Goal: Task Accomplishment & Management: Manage account settings

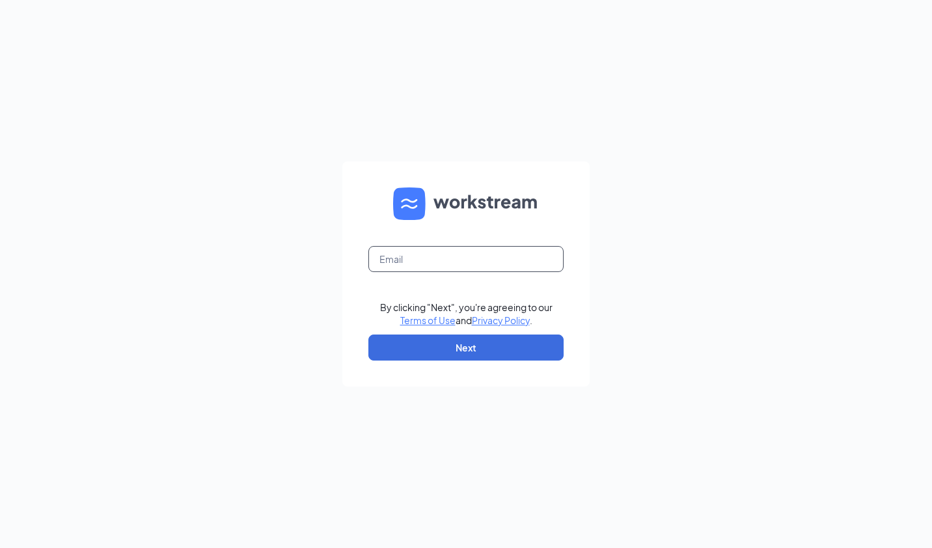
click at [461, 263] on input "text" at bounding box center [465, 259] width 195 height 26
type input "[EMAIL_ADDRESS][DOMAIN_NAME]"
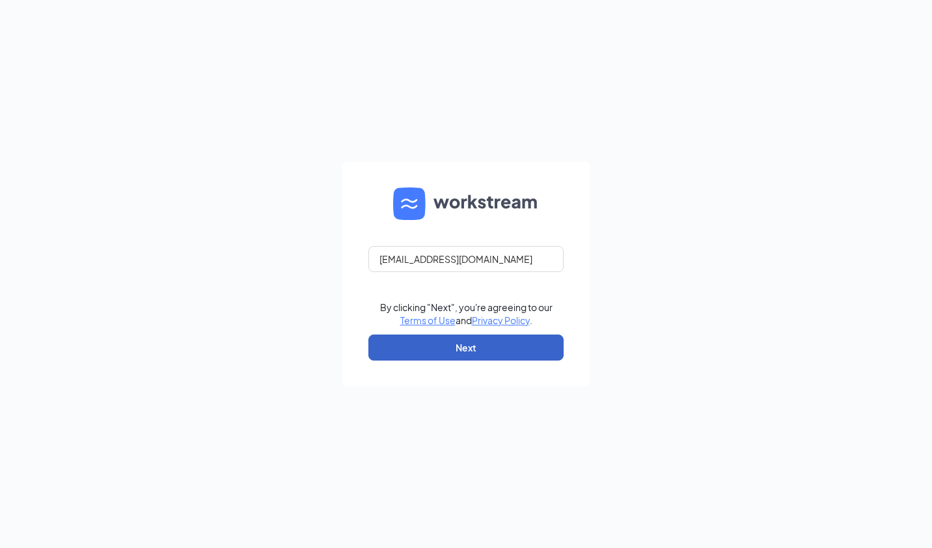
click at [473, 359] on button "Next" at bounding box center [465, 348] width 195 height 26
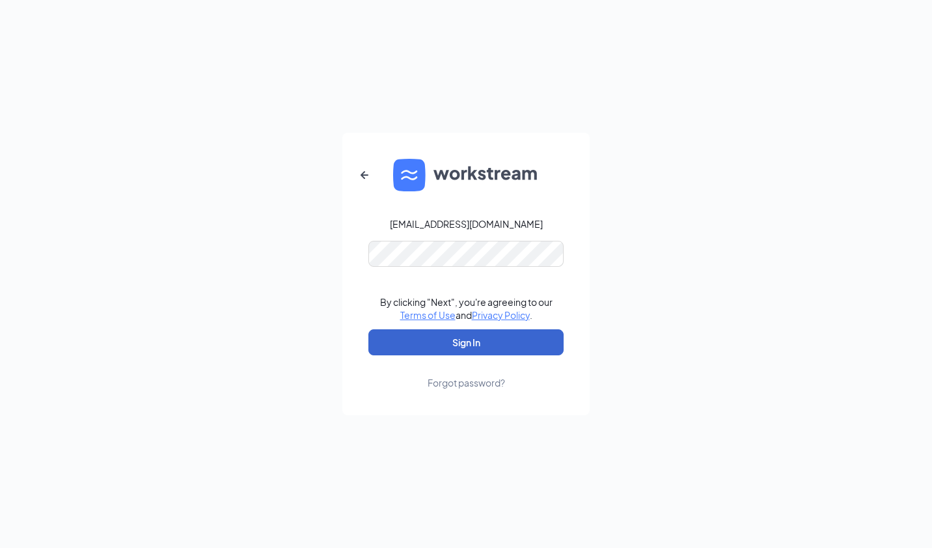
click at [471, 344] on button "Sign In" at bounding box center [465, 342] width 195 height 26
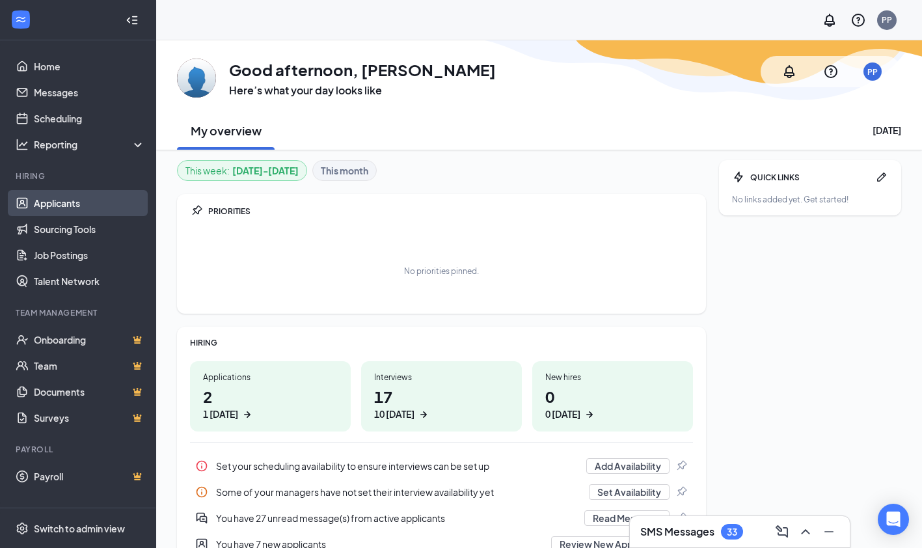
click at [62, 204] on link "Applicants" at bounding box center [89, 203] width 111 height 26
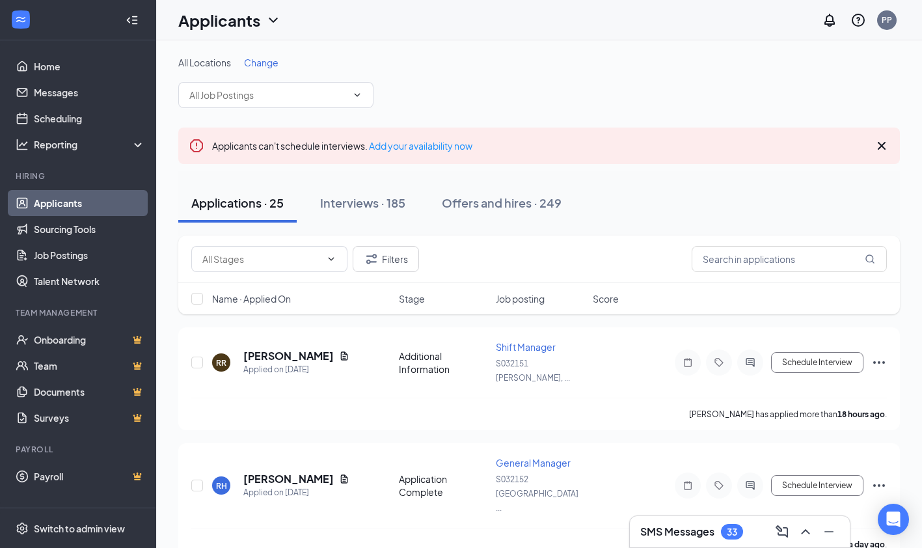
click at [273, 64] on span "Change" at bounding box center [261, 63] width 34 height 12
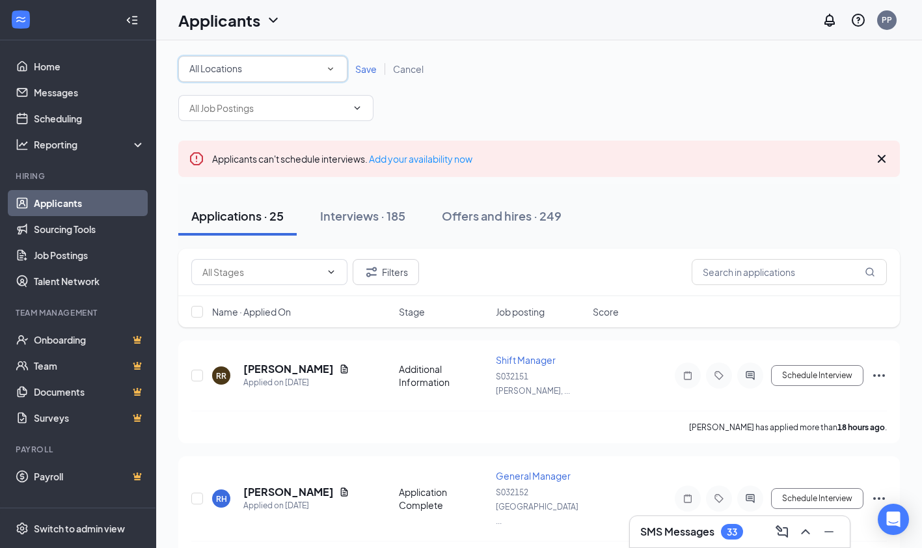
click at [258, 75] on div "All Locations" at bounding box center [262, 69] width 147 height 16
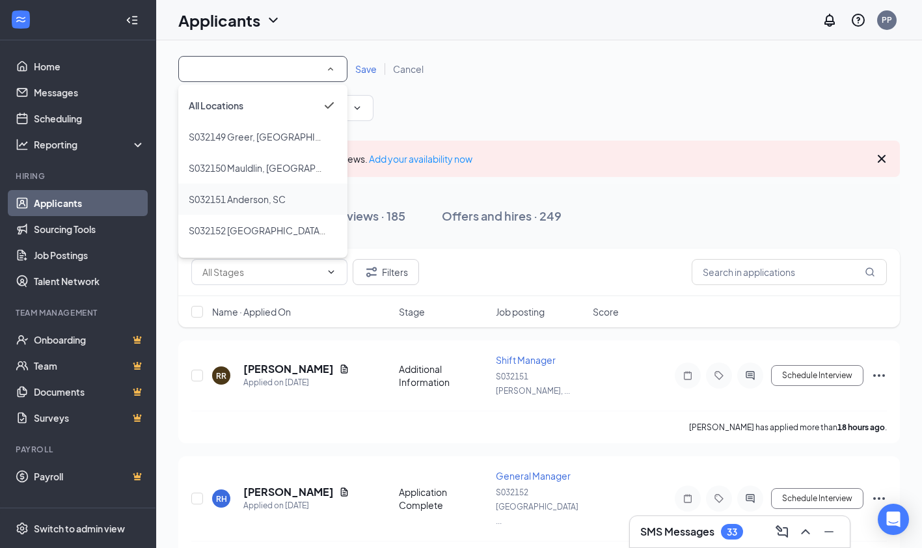
click at [266, 202] on span "S032151 Anderson, SC" at bounding box center [237, 199] width 97 height 12
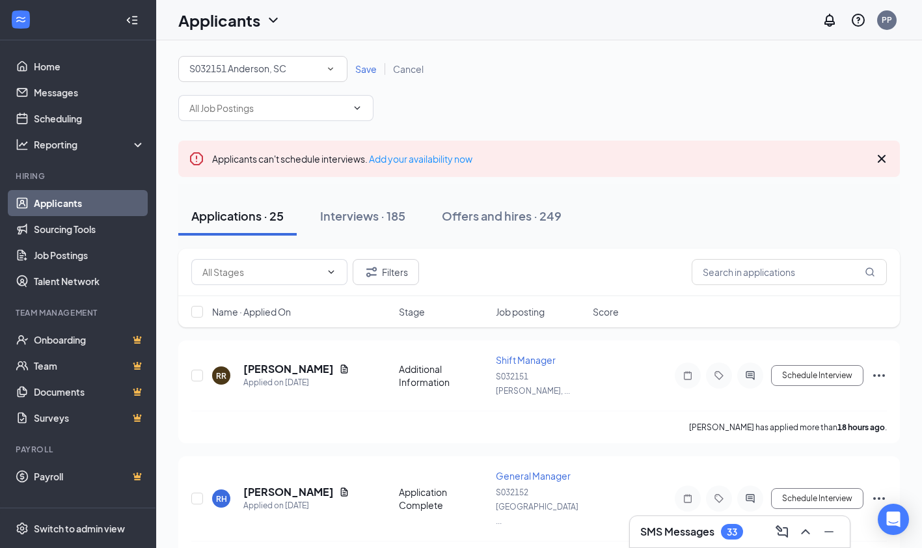
click at [368, 70] on span "Save" at bounding box center [365, 69] width 21 height 12
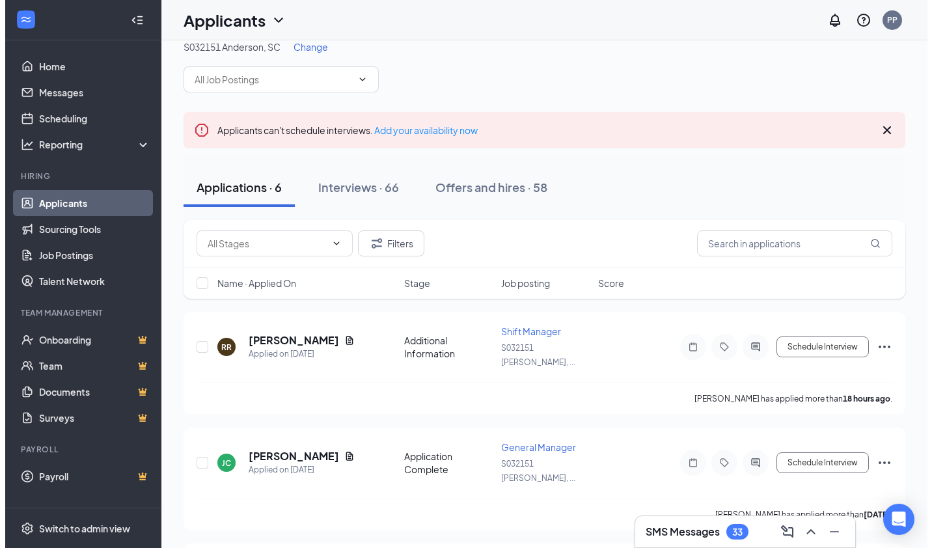
scroll to position [20, 0]
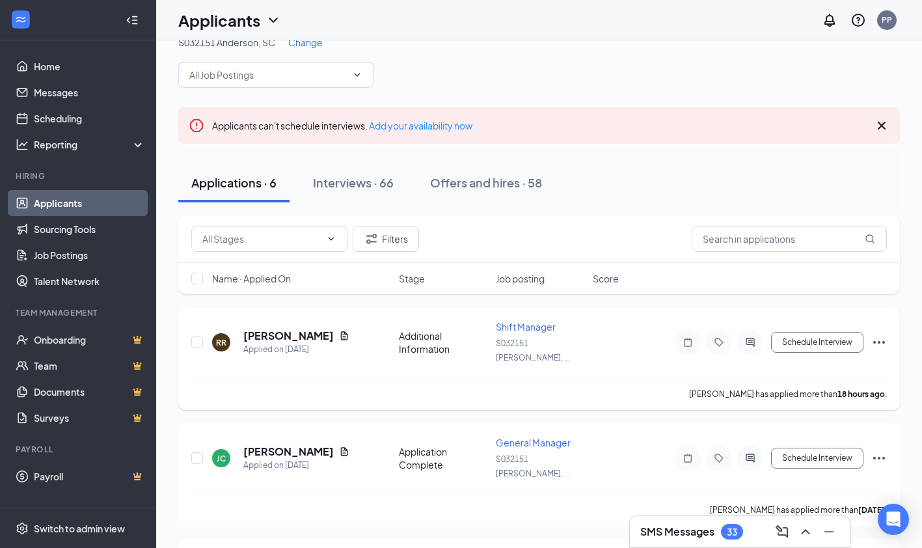
click at [753, 345] on div at bounding box center [750, 342] width 26 height 26
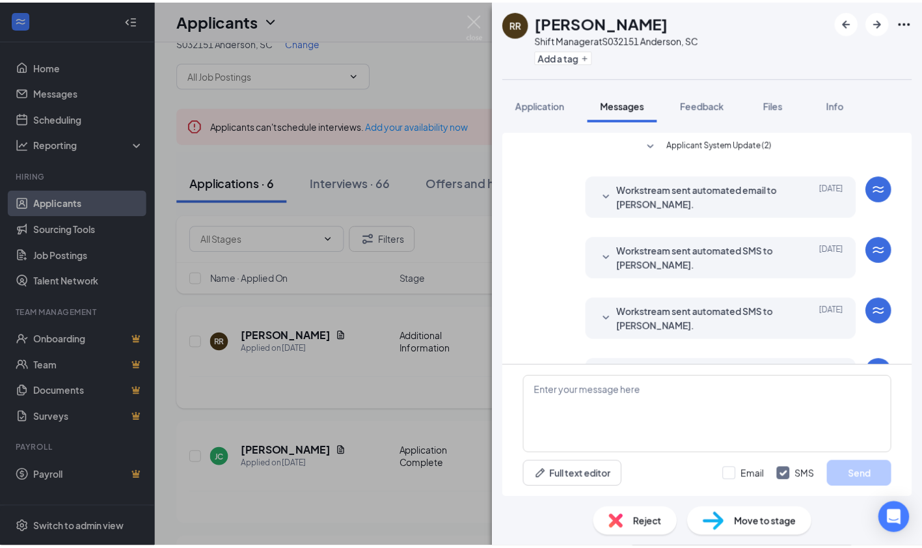
scroll to position [49, 0]
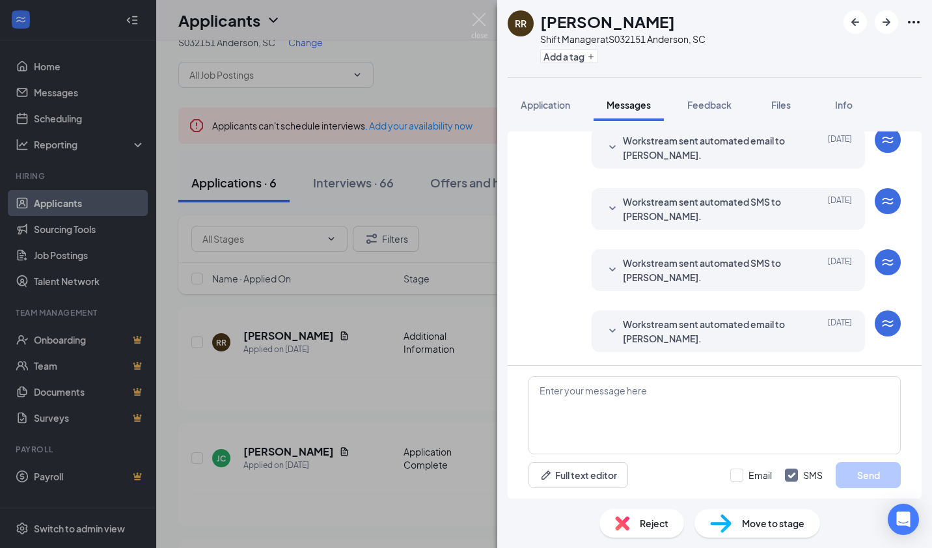
click at [352, 373] on div "RR Renea Rayton Shift Manager at S032151 Anderson, SC Add a tag Application Mes…" at bounding box center [466, 274] width 932 height 548
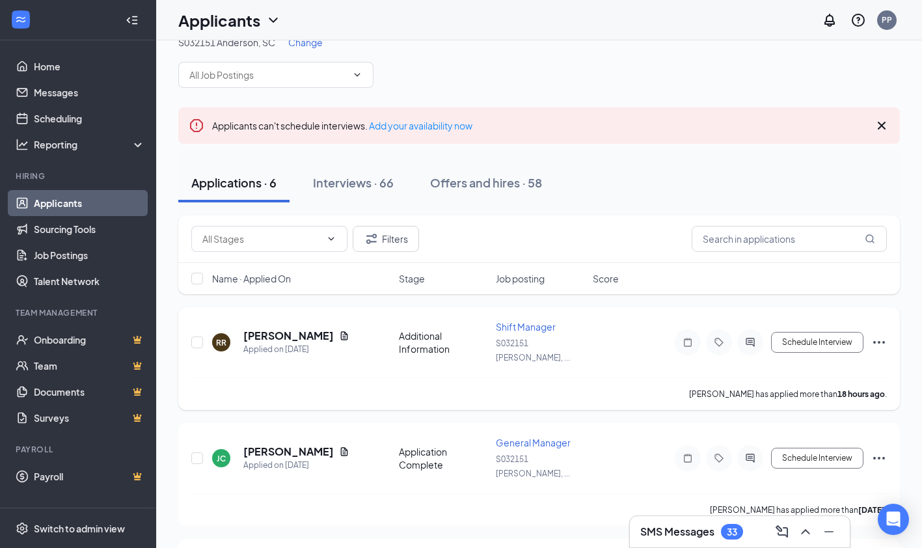
click at [339, 331] on icon "Document" at bounding box center [344, 336] width 10 height 10
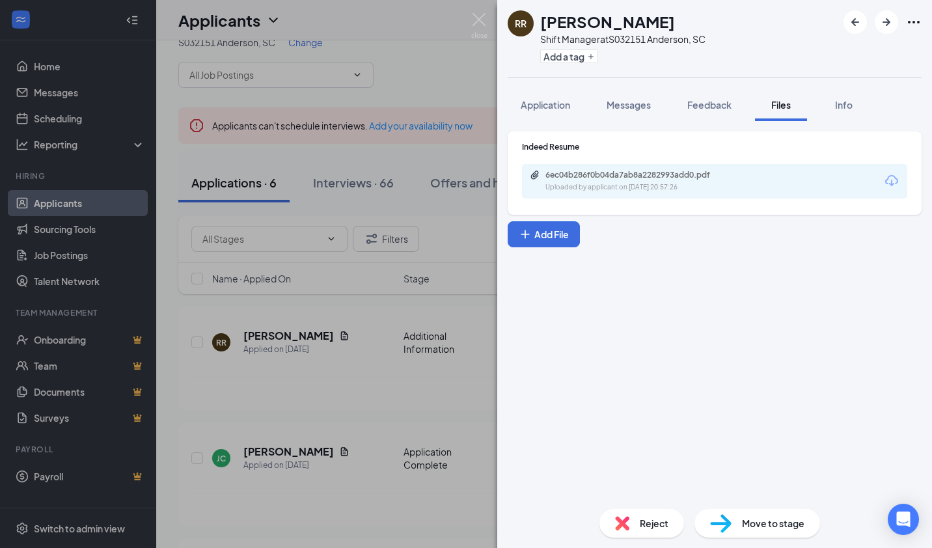
click at [686, 174] on div "6ec04b286f0b04da7ab8a2282993add0.pdf" at bounding box center [636, 175] width 182 height 10
click at [363, 368] on div "RR Renea Rayton Shift Manager at S032151 Anderson, SC Add a tag Application Mes…" at bounding box center [466, 274] width 932 height 548
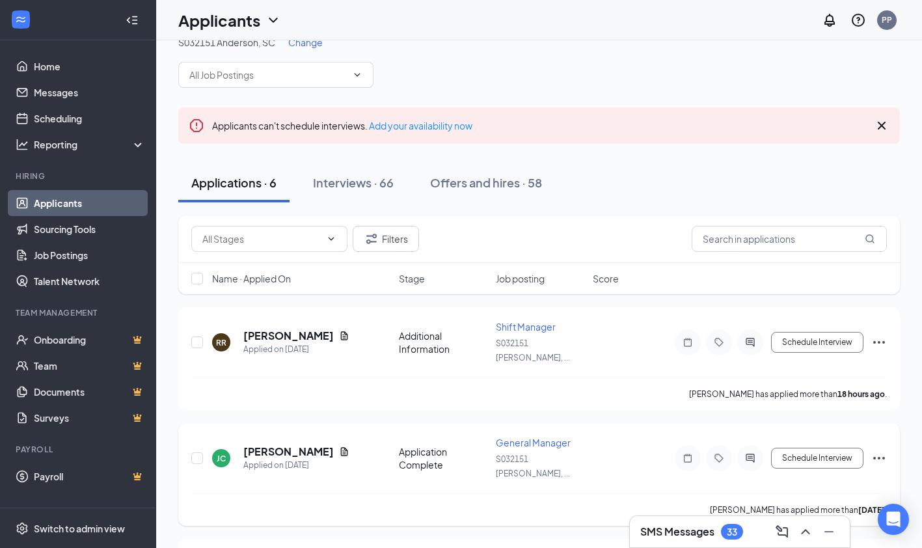
click at [339, 446] on icon "Document" at bounding box center [344, 451] width 10 height 10
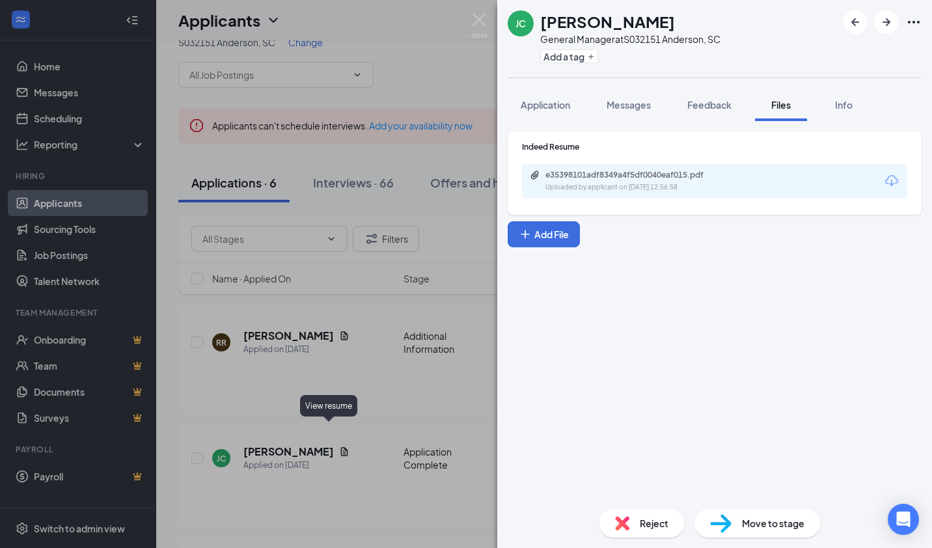
click at [422, 337] on div "JC Joshua Cooper General Manager at S032151 Anderson, SC Add a tag Application …" at bounding box center [466, 274] width 932 height 548
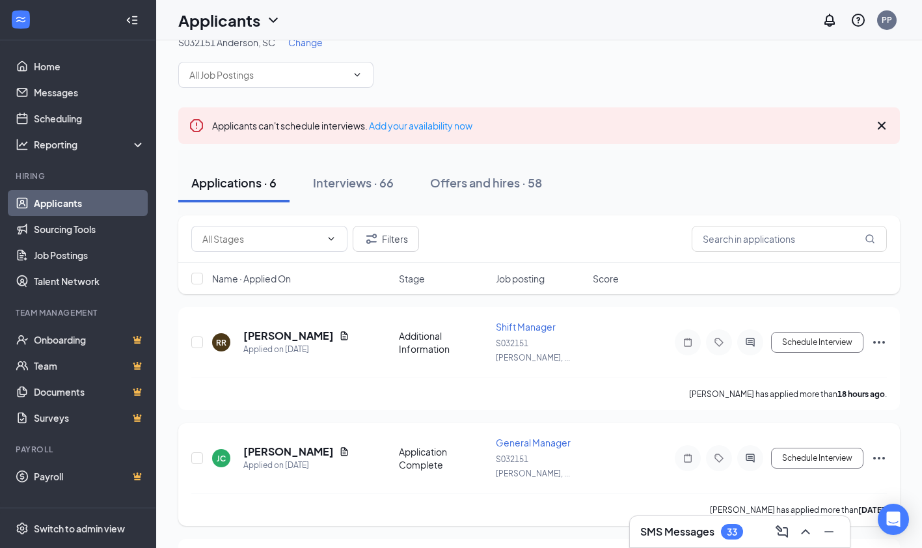
click at [339, 446] on icon "Document" at bounding box center [344, 451] width 10 height 10
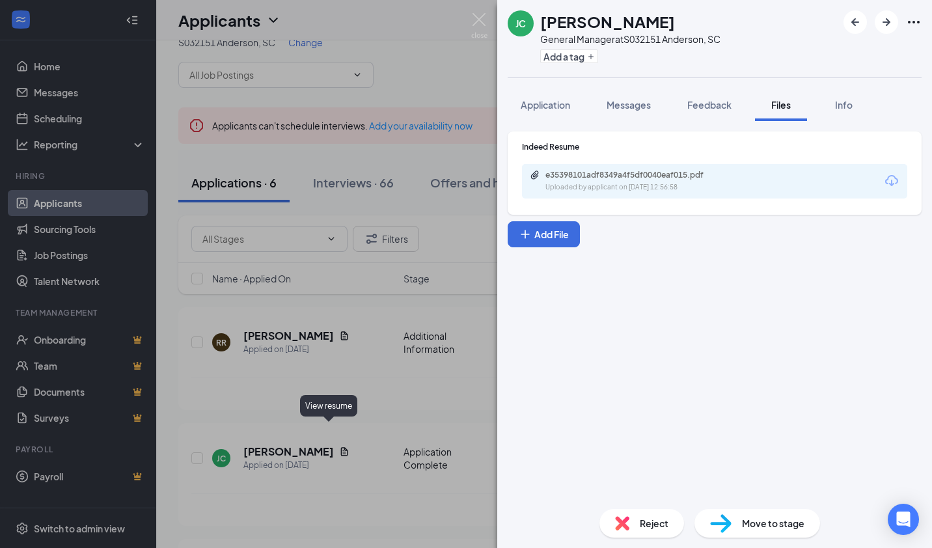
click at [651, 175] on div "e35398101adf8349a4f5df0040eaf015.pdf" at bounding box center [636, 175] width 182 height 10
click at [398, 490] on div "JC Joshua Cooper General Manager at S032151 Anderson, SC Add a tag Application …" at bounding box center [466, 274] width 932 height 548
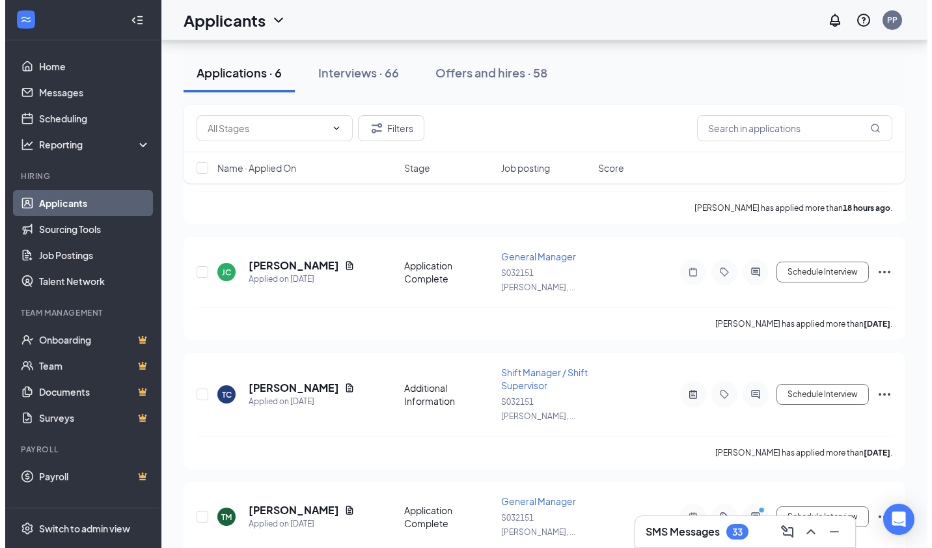
scroll to position [206, 0]
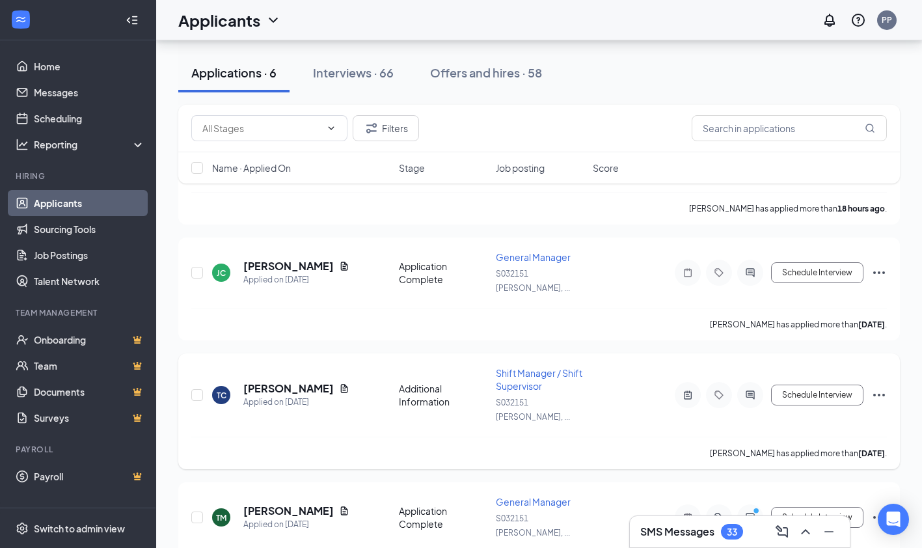
click at [339, 383] on icon "Document" at bounding box center [344, 388] width 10 height 10
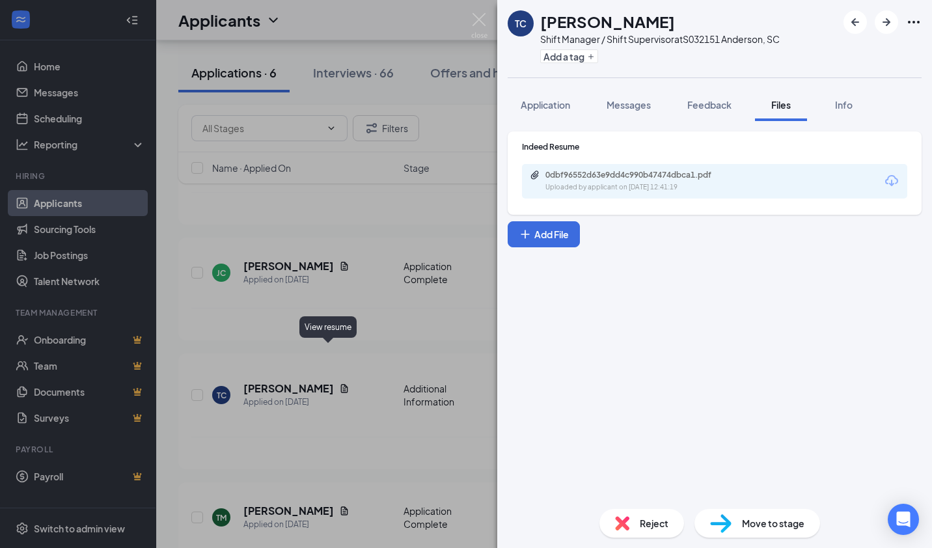
click at [665, 184] on div "Uploaded by applicant on Sep 11, 2025 at 12:41:19" at bounding box center [642, 187] width 195 height 10
click at [605, 184] on div "Uploaded by applicant on Sep 11, 2025 at 12:41:19" at bounding box center [642, 187] width 195 height 10
